Goal: Navigation & Orientation: Go to known website

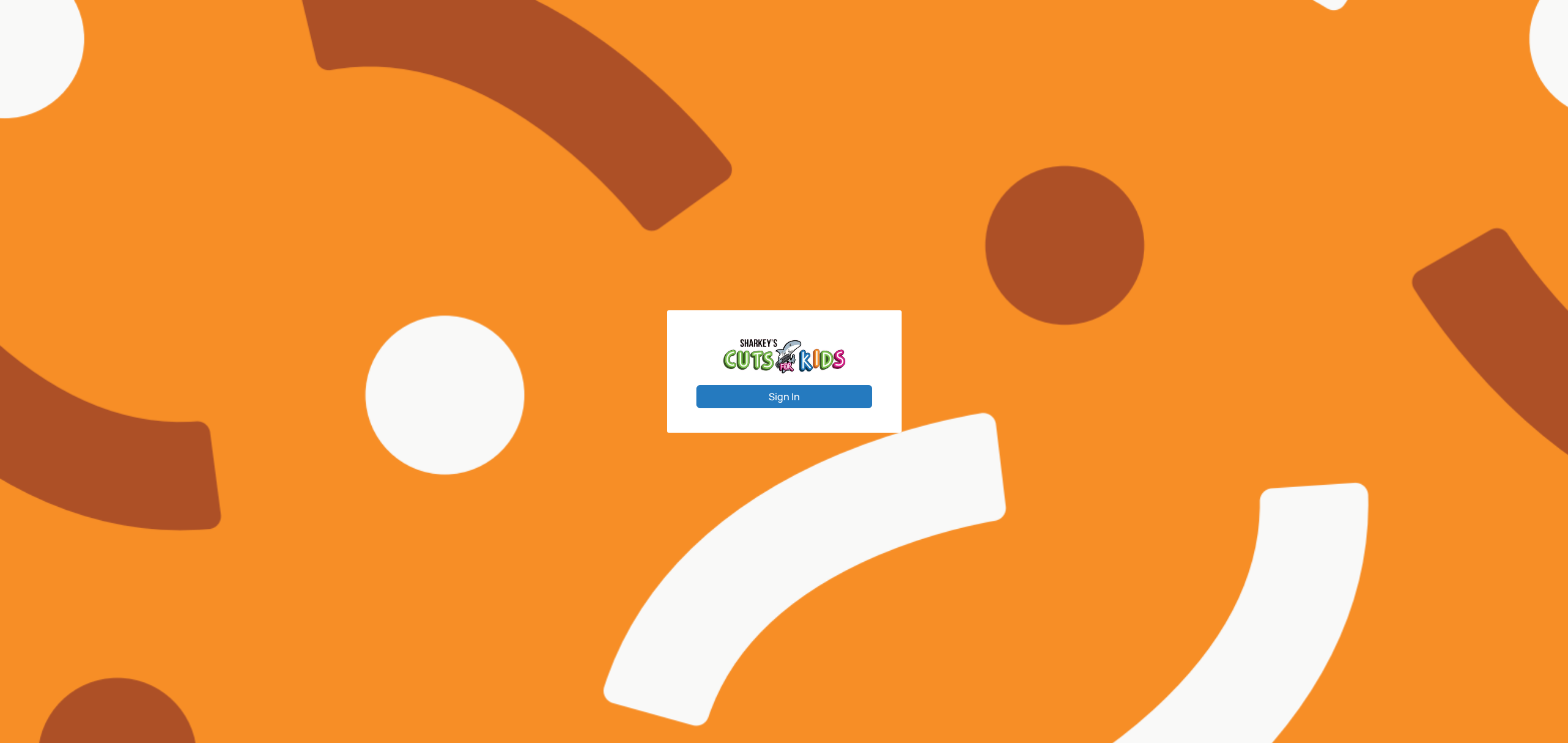
click at [812, 397] on button "Sign In" at bounding box center [784, 396] width 176 height 23
